Goal: Task Accomplishment & Management: Complete application form

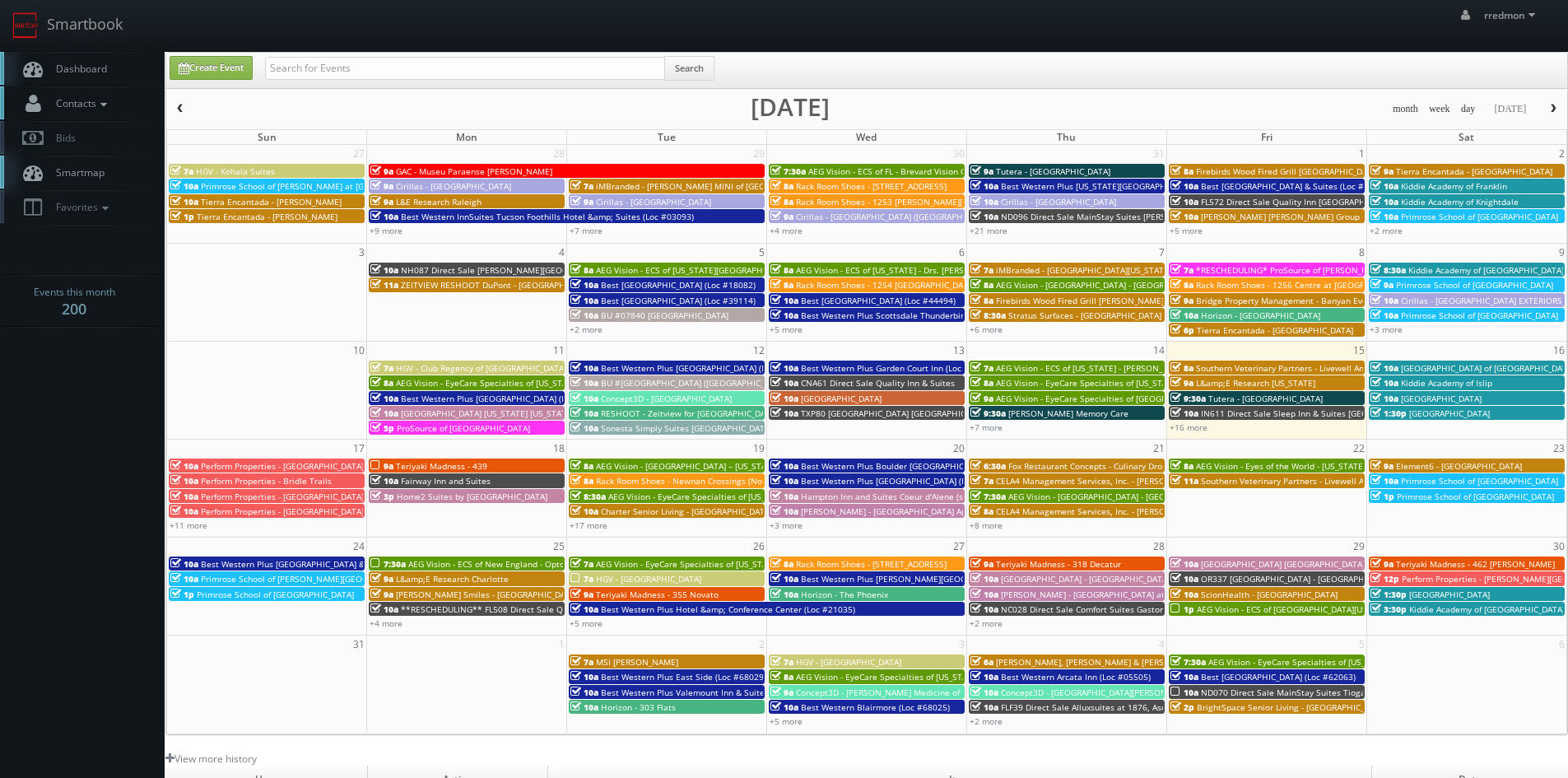
click at [107, 95] on link "Contacts" at bounding box center [82, 103] width 164 height 34
click at [104, 174] on link "Add Photographer" at bounding box center [82, 179] width 164 height 24
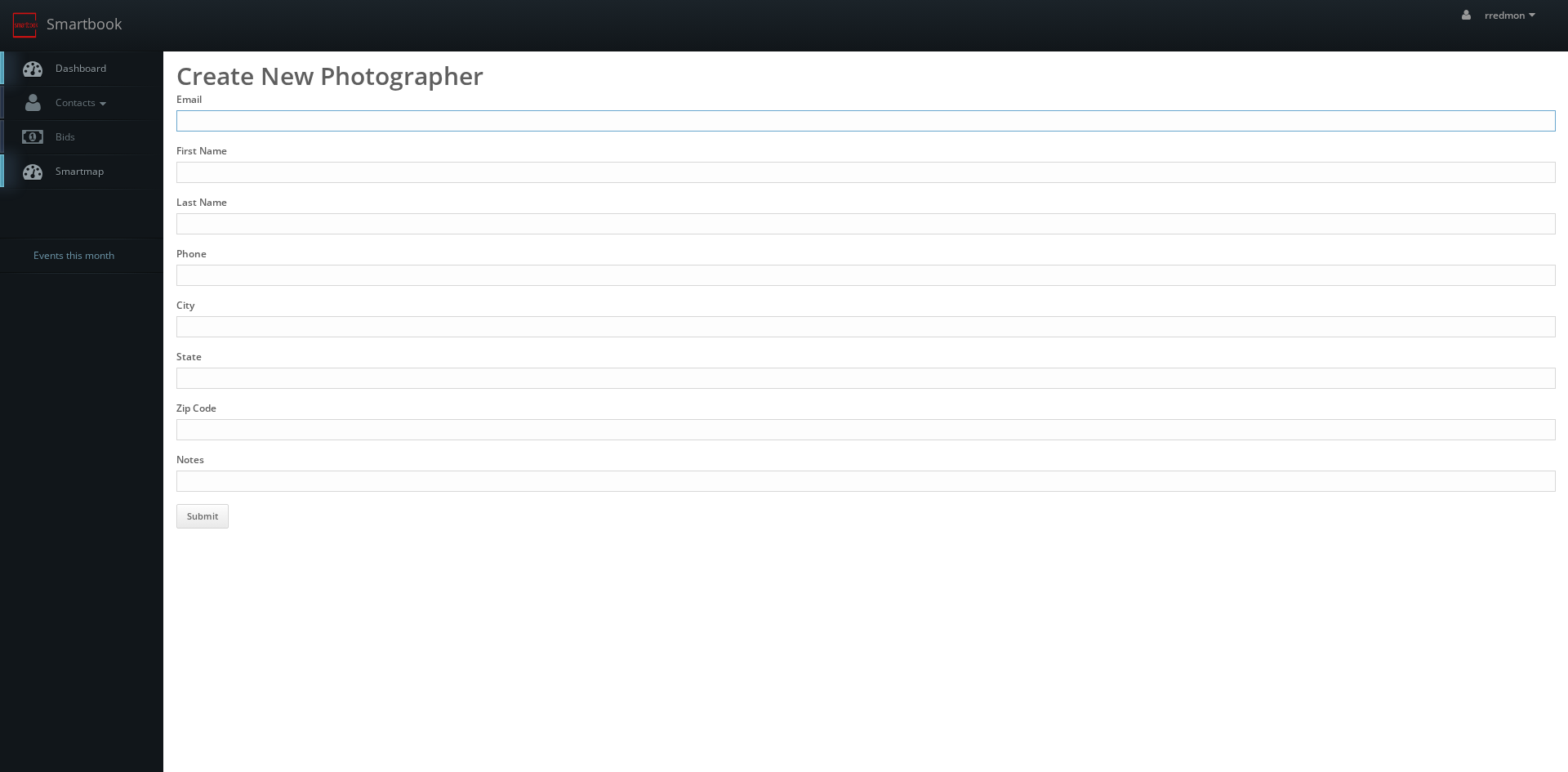
click at [369, 118] on input "Email" at bounding box center [866, 121] width 1379 height 21
type input "[PERSON_NAME][EMAIL_ADDRESS][DOMAIN_NAME]"
click at [374, 174] on input "First Name" at bounding box center [866, 172] width 1379 height 21
type input "[PERSON_NAME]"
click at [383, 216] on input "Last Name" at bounding box center [866, 223] width 1379 height 21
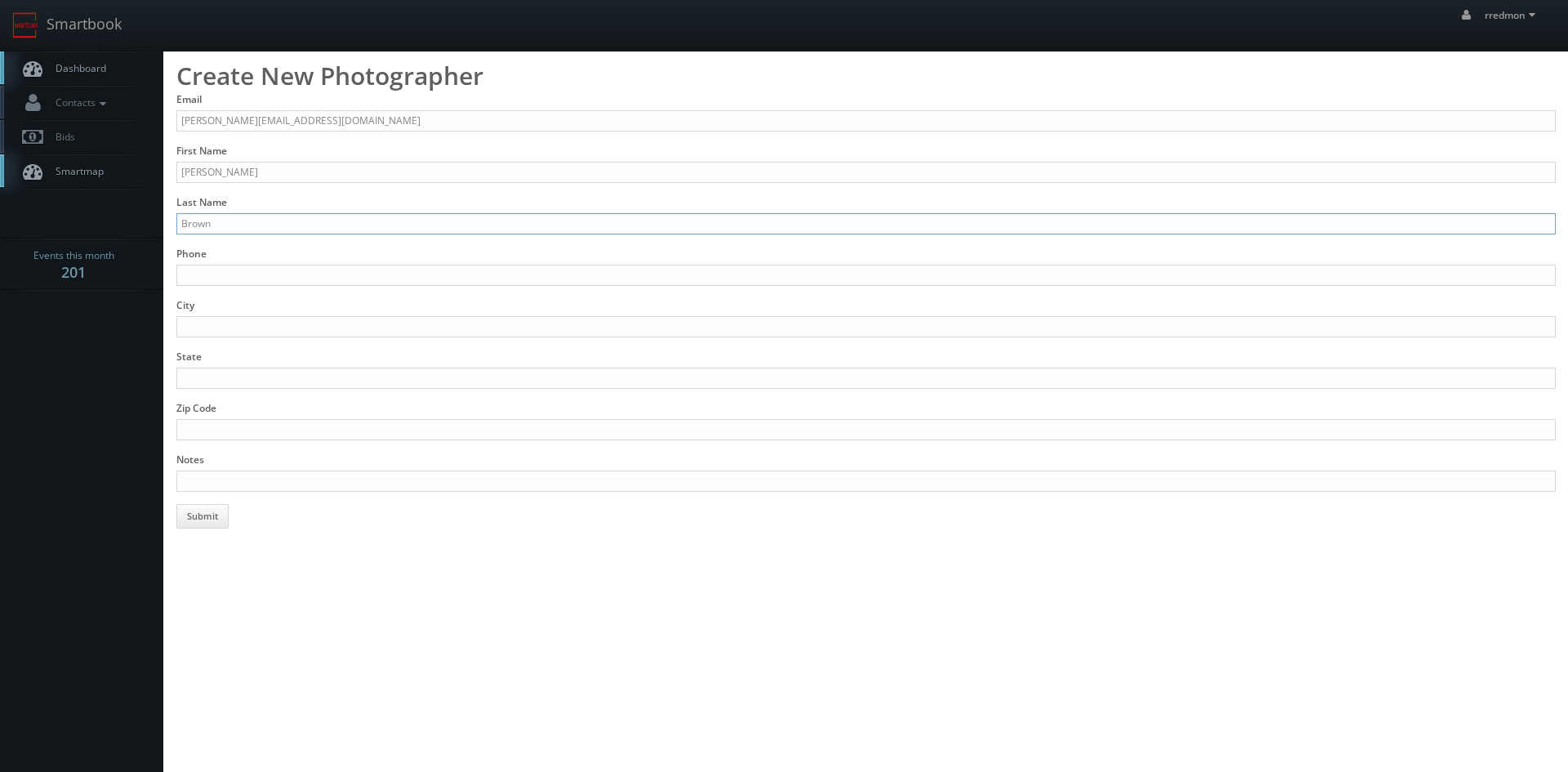
type input "Brown"
click at [385, 272] on input "Phone" at bounding box center [866, 275] width 1379 height 21
type input "314-488-5794"
click at [375, 322] on input "City" at bounding box center [866, 327] width 1379 height 21
type input "Affton"
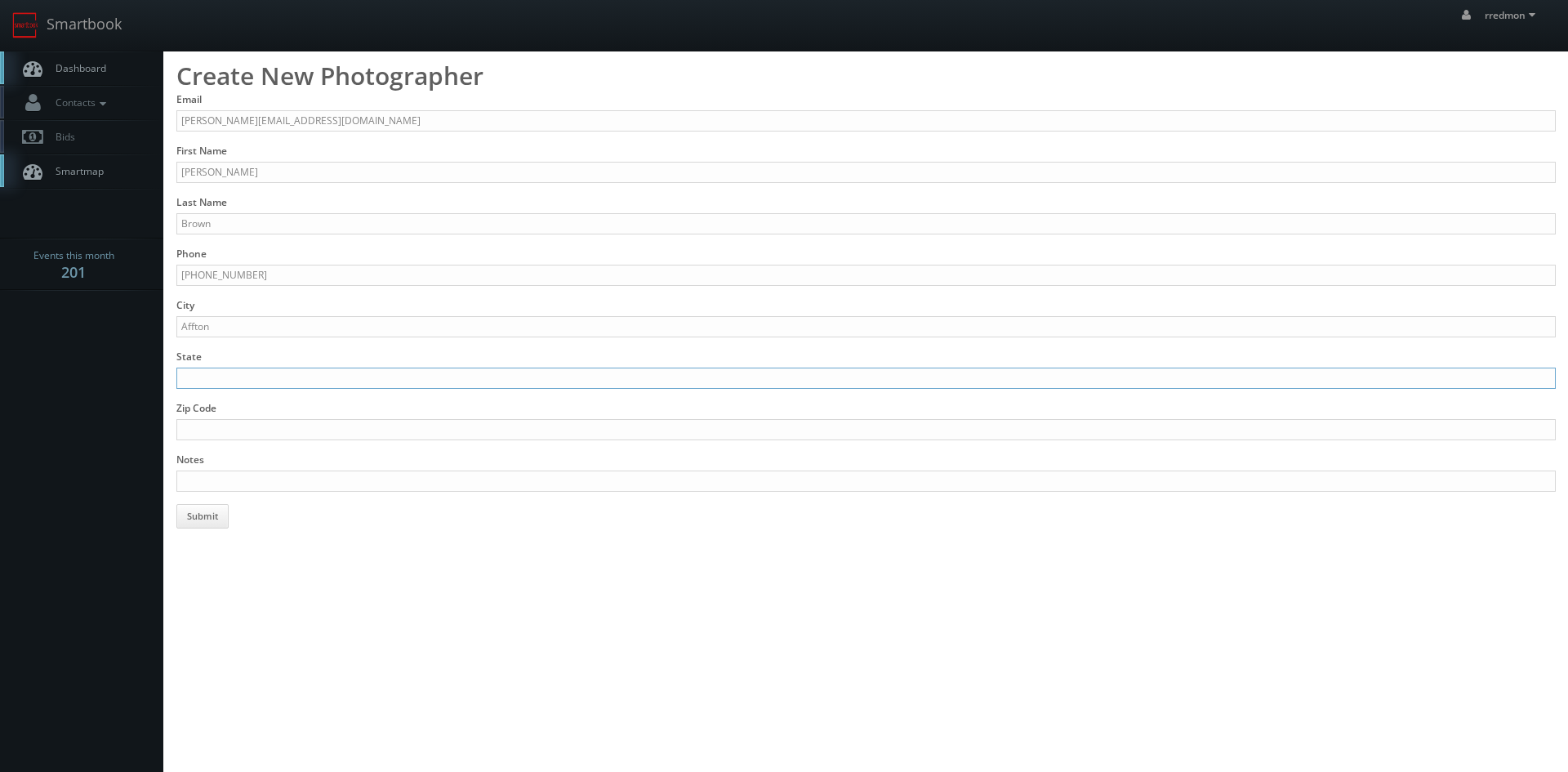
click at [356, 369] on input "State" at bounding box center [866, 378] width 1379 height 21
type input "MO"
click at [364, 426] on input "Zip Code" at bounding box center [866, 429] width 1379 height 21
type input "63123"
click at [374, 477] on input "Notes" at bounding box center [866, 481] width 1379 height 21
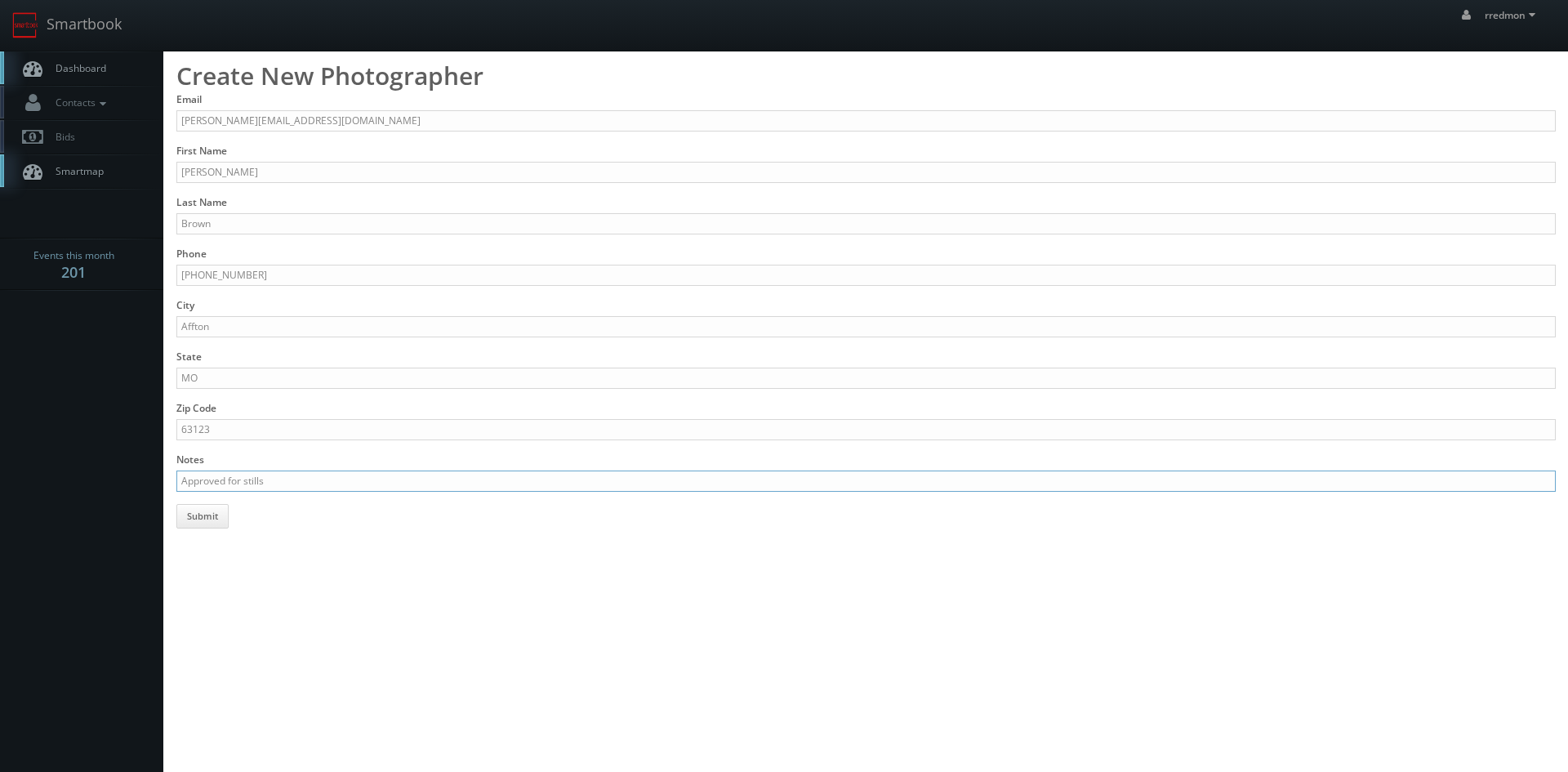
paste input "https://www.stljeff.com/"
type input "Approved for stills https://www.stljeff.com/"
click at [220, 518] on button "Submit" at bounding box center [202, 516] width 53 height 25
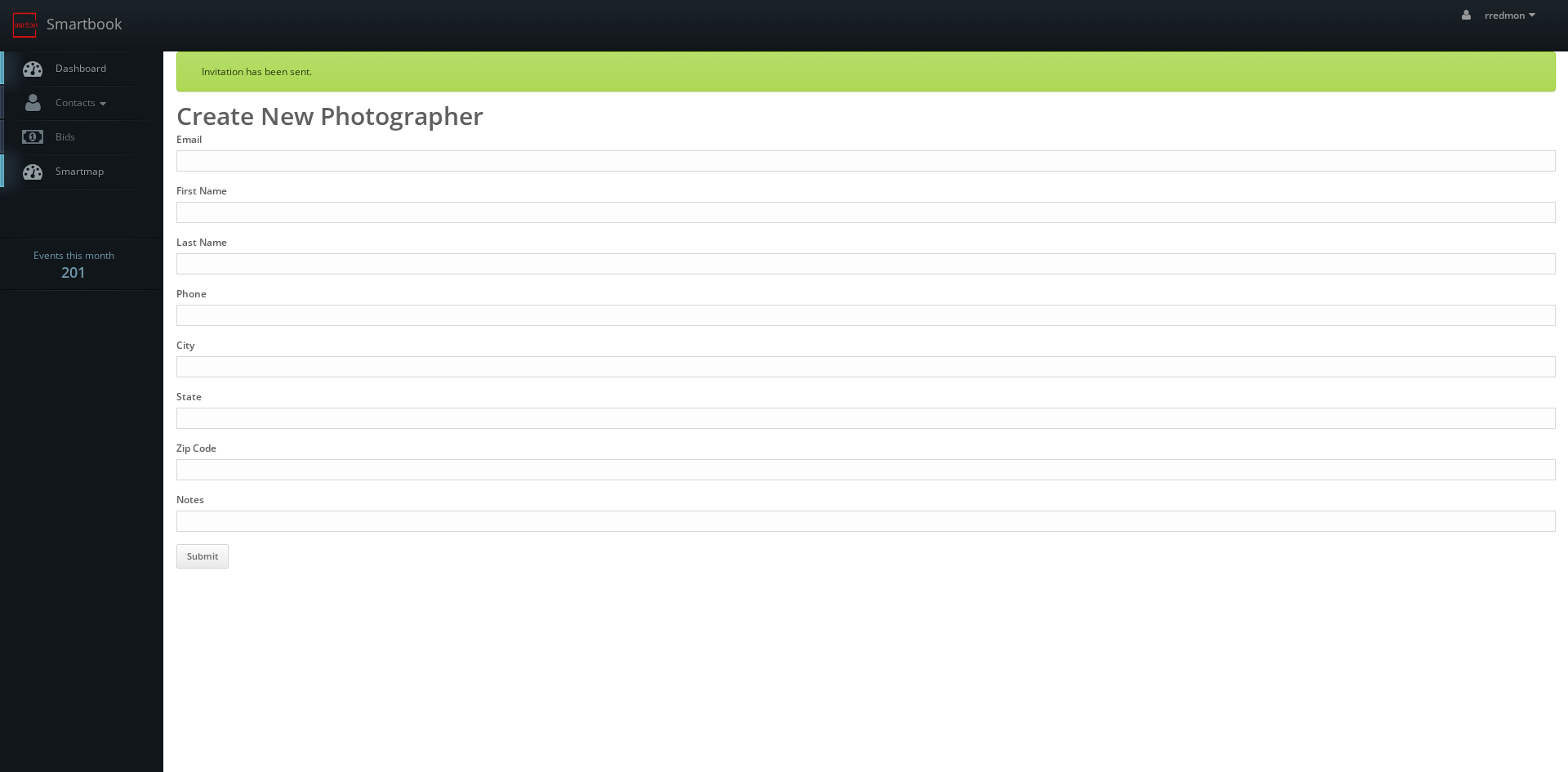
click at [83, 61] on span "Dashboard" at bounding box center [76, 68] width 58 height 13
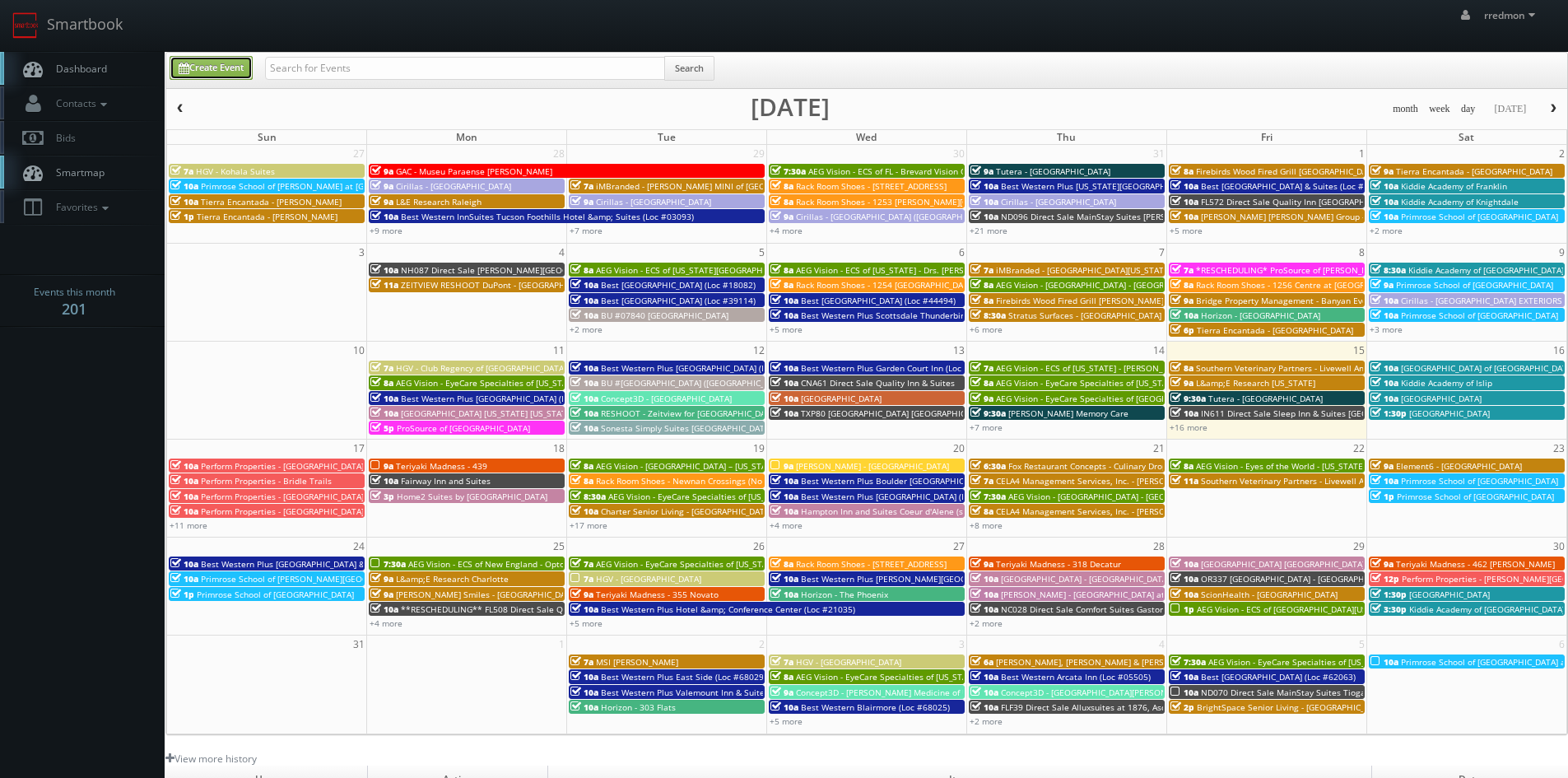
click at [217, 64] on link "Create Event" at bounding box center [211, 68] width 83 height 24
type input "08/15/2025"
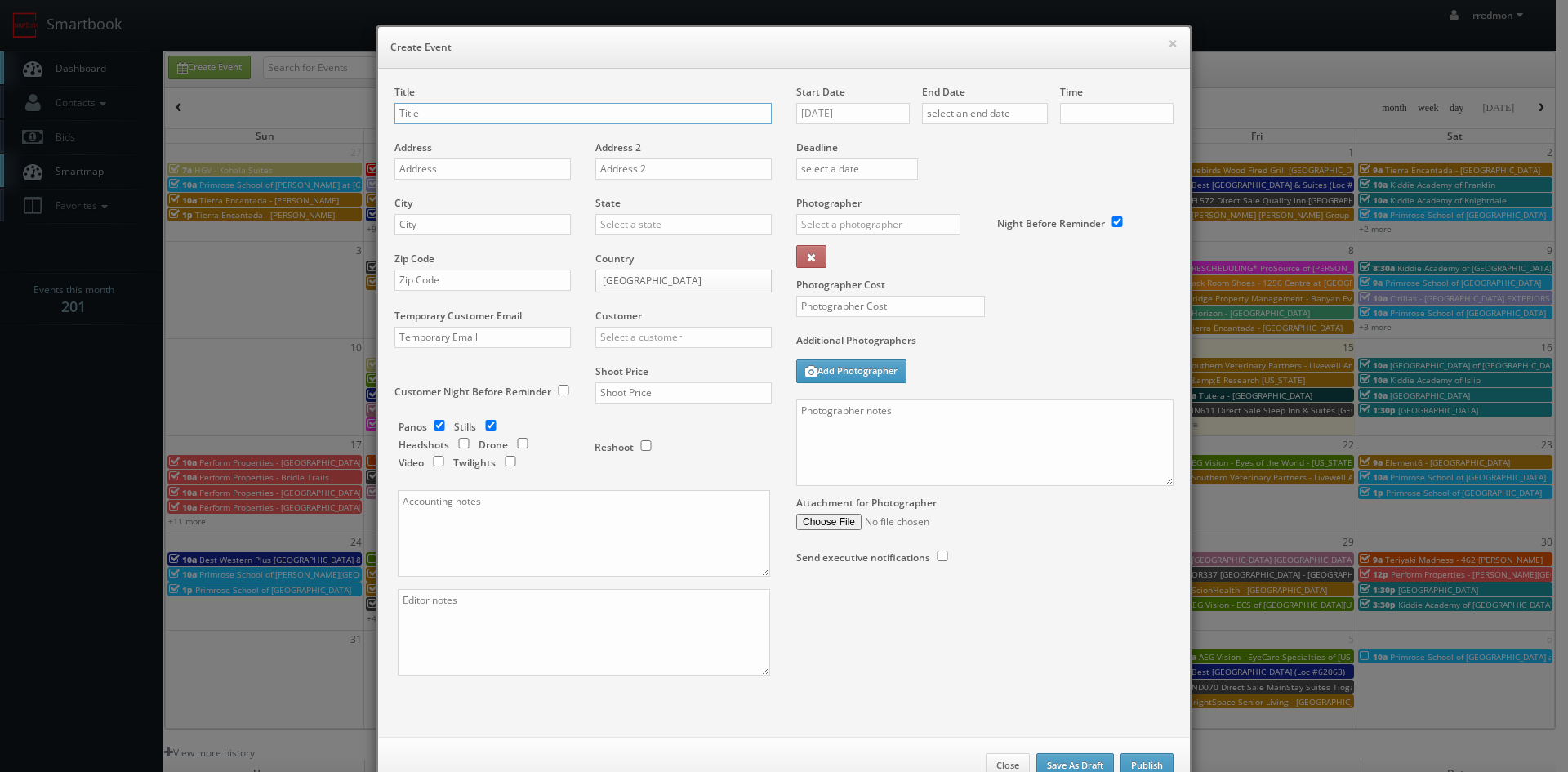
checkbox input "true"
type input "10:00am"
checkbox input "true"
click at [696, 340] on input "text" at bounding box center [683, 337] width 176 height 21
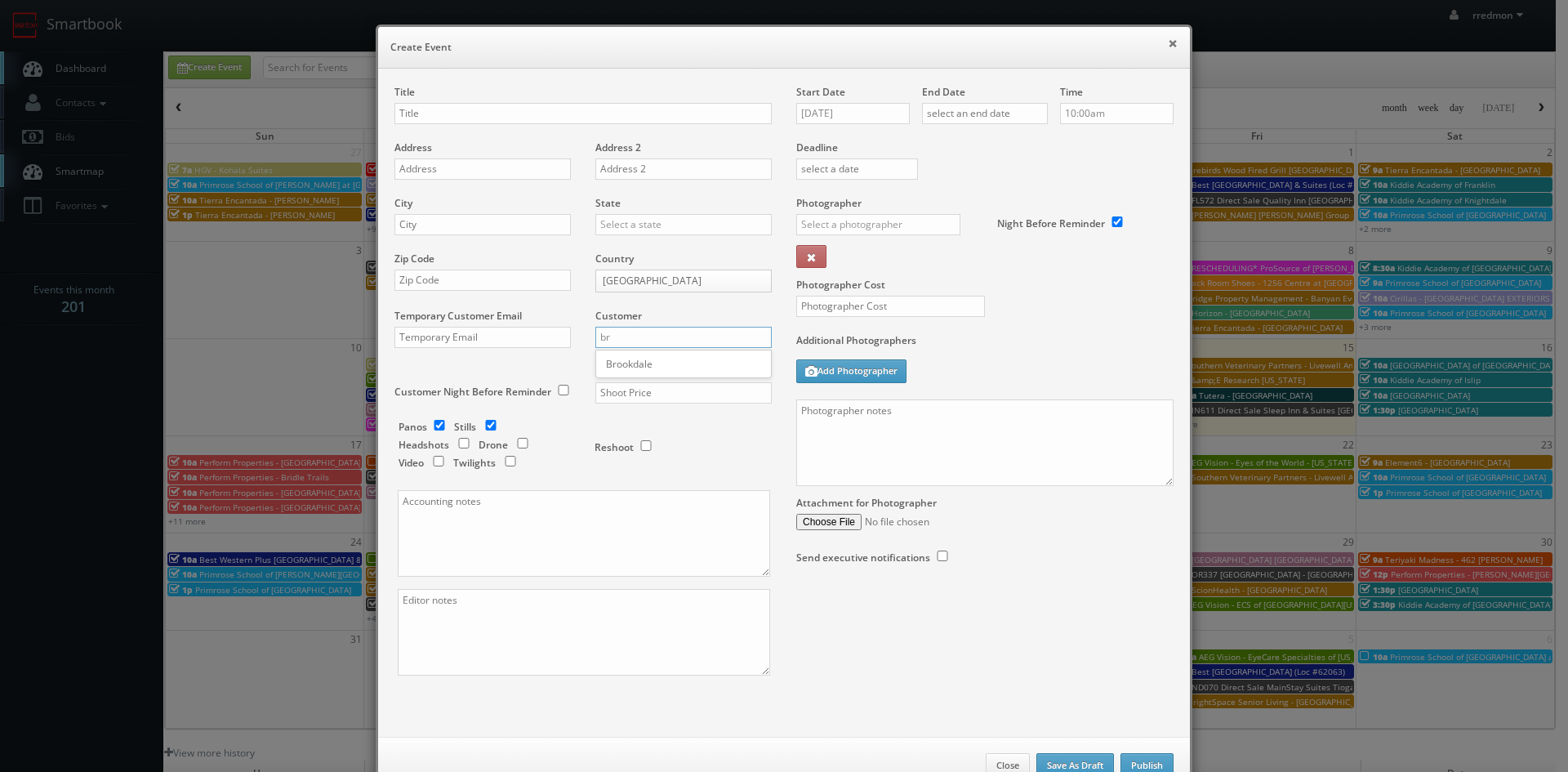
type input "br"
click at [1168, 46] on button "×" at bounding box center [1172, 43] width 10 height 11
